Goal: Information Seeking & Learning: Learn about a topic

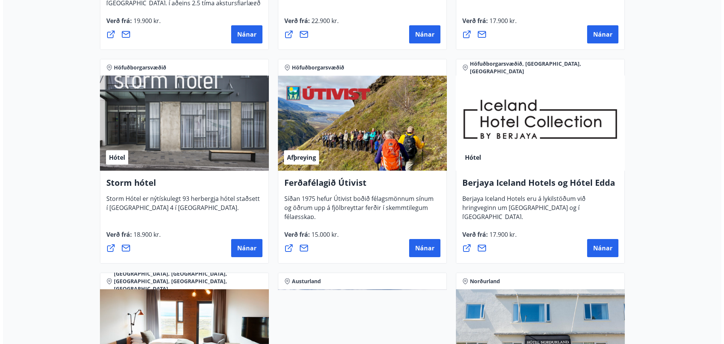
scroll to position [754, 0]
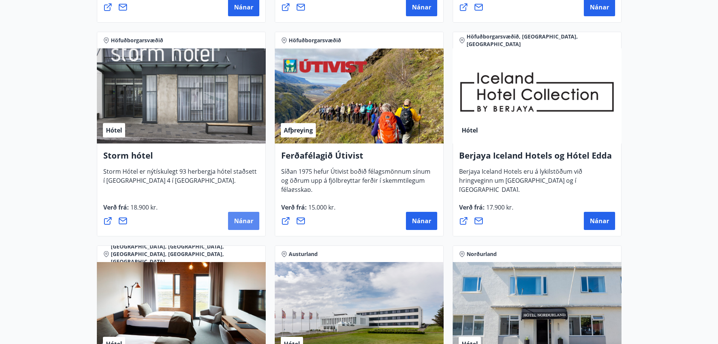
click at [249, 219] on span "Nánar" at bounding box center [243, 220] width 19 height 8
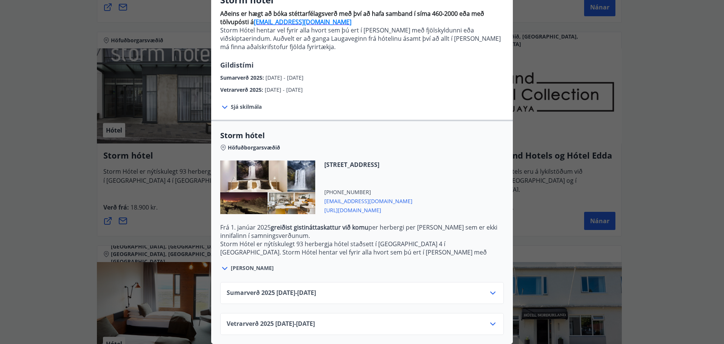
scroll to position [78, 0]
click at [490, 322] on icon at bounding box center [492, 323] width 5 height 3
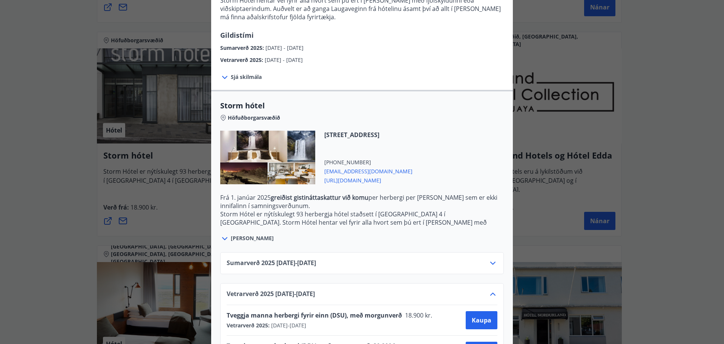
scroll to position [140, 0]
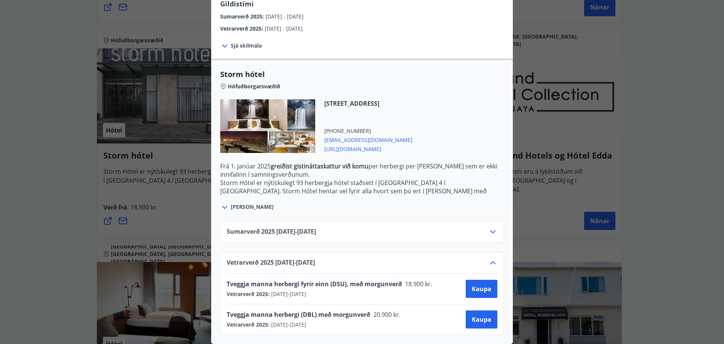
click at [493, 232] on div "Sumarverð 2025 16.05.25 - 30.09.25" at bounding box center [362, 234] width 271 height 15
click at [493, 227] on icon at bounding box center [492, 231] width 9 height 9
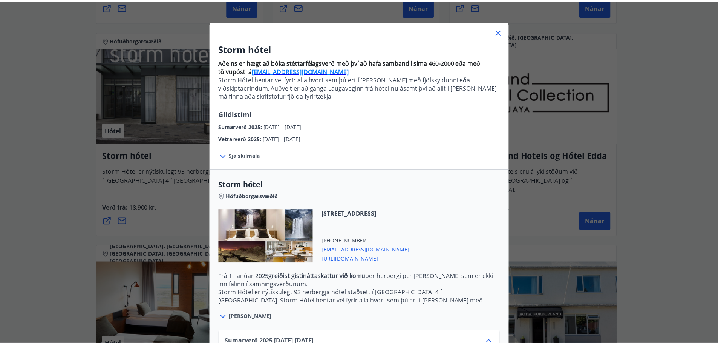
scroll to position [0, 0]
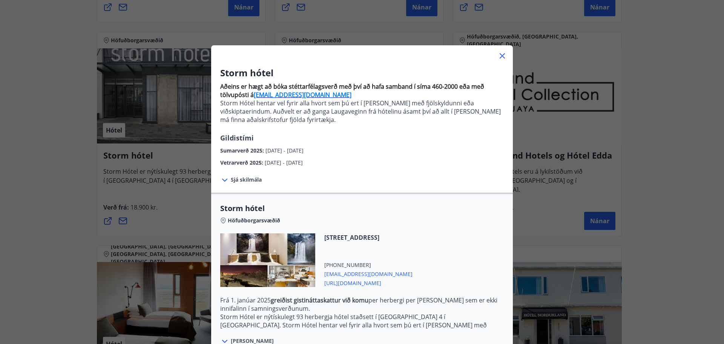
click at [498, 52] on icon at bounding box center [502, 55] width 9 height 9
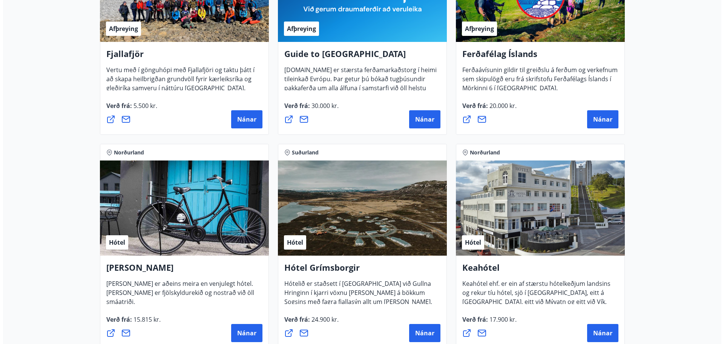
scroll to position [140, 0]
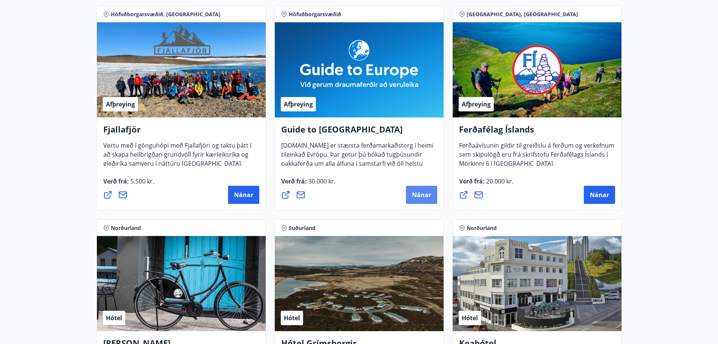
click at [419, 195] on span "Nánar" at bounding box center [421, 194] width 19 height 8
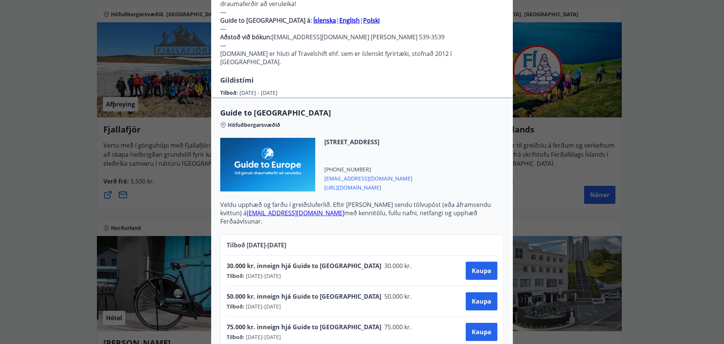
scroll to position [251, 0]
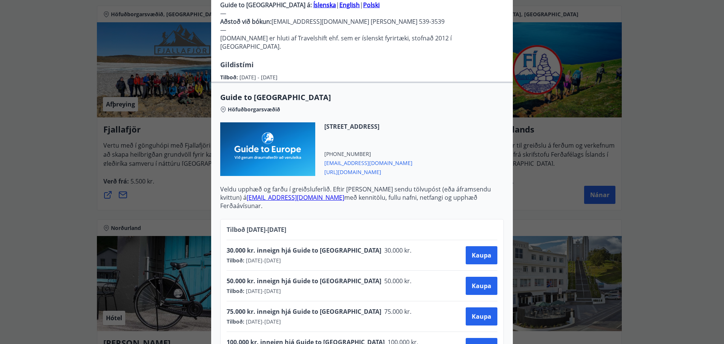
click at [323, 276] on span "50.000 kr. inneign hjá Guide to Europe" at bounding box center [304, 280] width 155 height 8
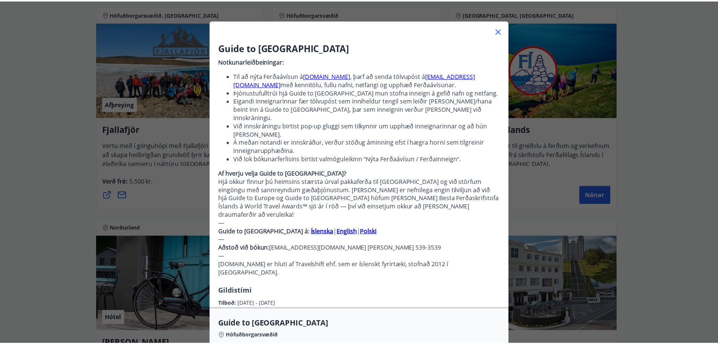
scroll to position [25, 0]
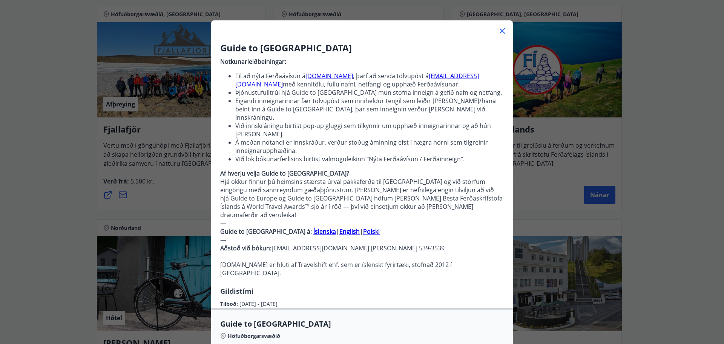
click at [500, 31] on icon at bounding box center [502, 30] width 9 height 9
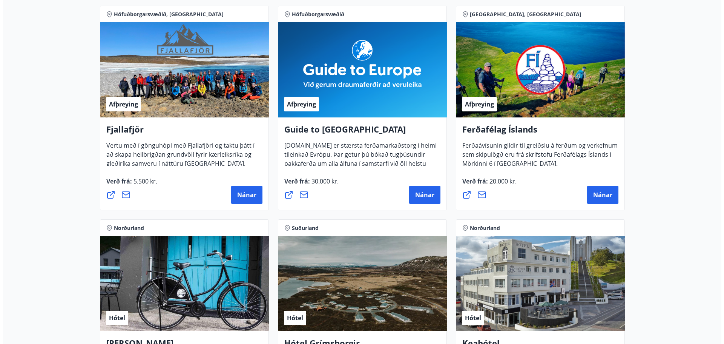
scroll to position [178, 0]
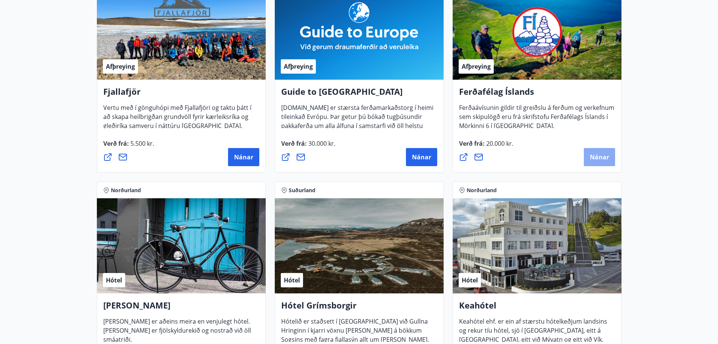
click at [600, 155] on span "Nánar" at bounding box center [599, 157] width 19 height 8
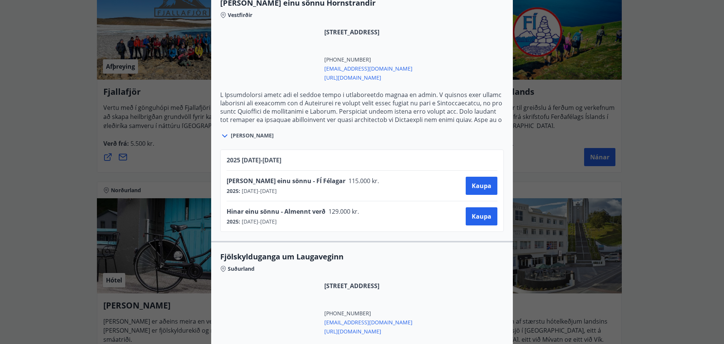
scroll to position [566, 0]
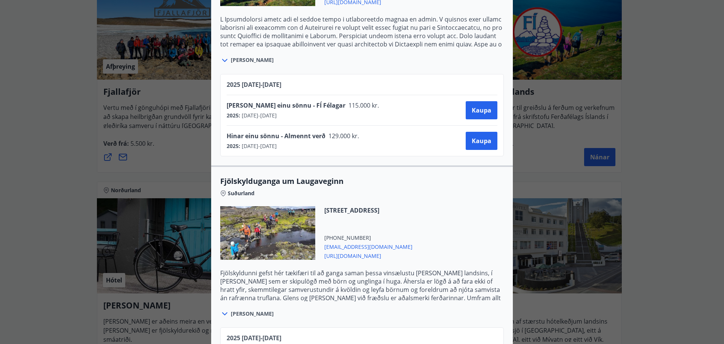
click at [161, 158] on div "Ferðafélag Íslands Ferðirnar eru bókaðar hjá Ferðafélagi Íslands í síma 568 253…" at bounding box center [362, 172] width 724 height 344
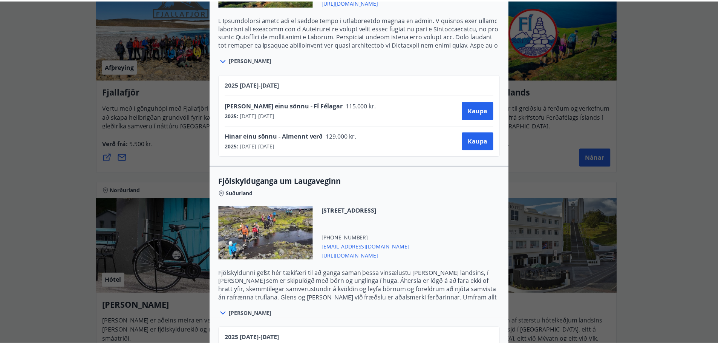
scroll to position [0, 0]
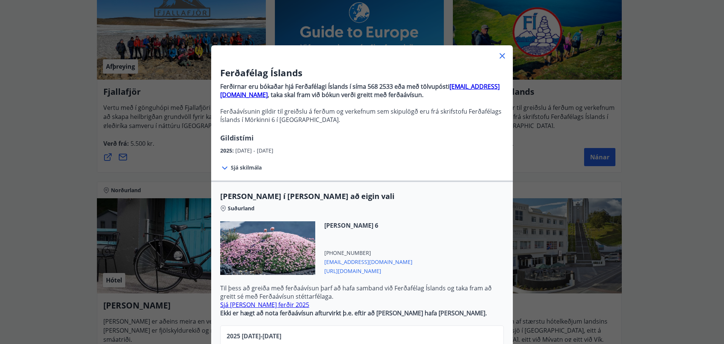
click at [500, 55] on icon at bounding box center [502, 55] width 5 height 5
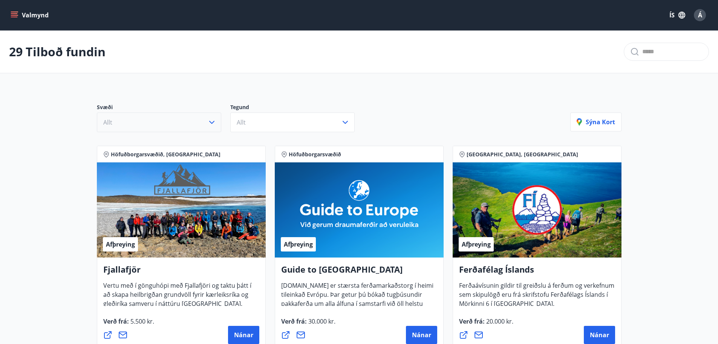
click at [209, 119] on icon "button" at bounding box center [211, 122] width 9 height 9
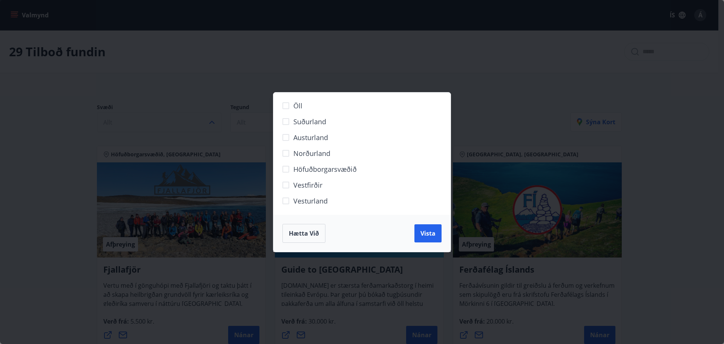
click at [221, 85] on div "Öll Suðurland Austurland Norðurland Höfuðborgarsvæðið Vestfirðir Vesturland Hæt…" at bounding box center [362, 172] width 724 height 344
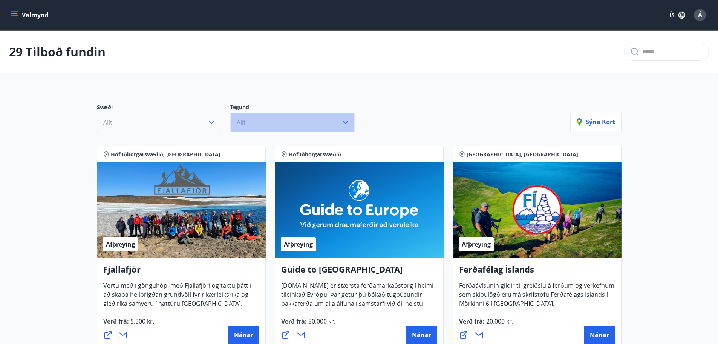
click at [292, 122] on button "Allt" at bounding box center [292, 122] width 124 height 20
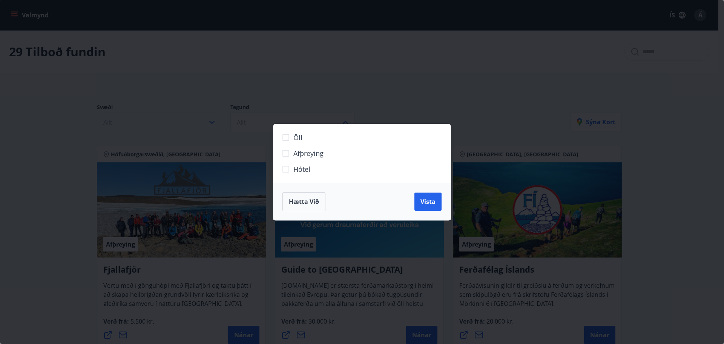
click at [298, 158] on label "Afþreying" at bounding box center [357, 156] width 158 height 16
click at [433, 201] on span "Vista" at bounding box center [427, 201] width 15 height 8
